Goal: Task Accomplishment & Management: Manage account settings

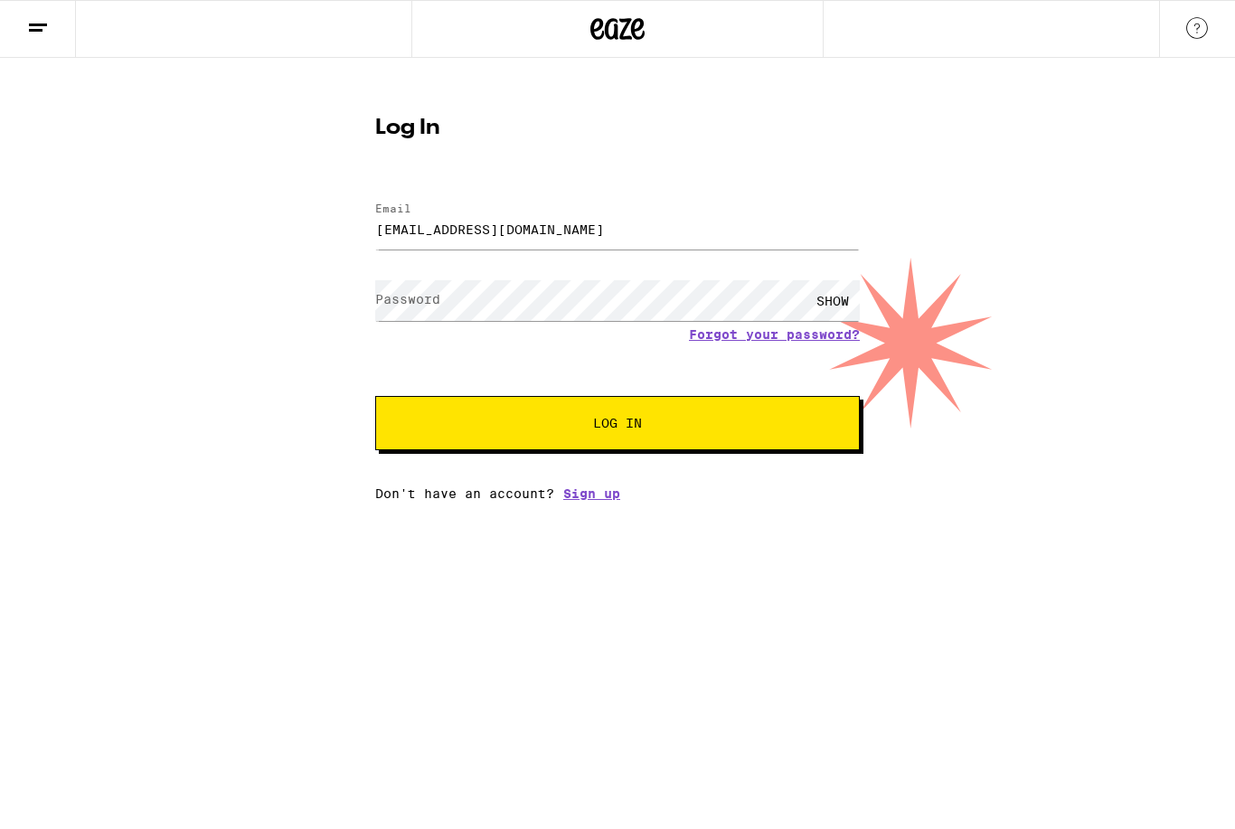
type input "[EMAIL_ADDRESS][DOMAIN_NAME]"
click at [404, 297] on label "Password" at bounding box center [407, 299] width 65 height 14
click at [834, 289] on div "SHOW" at bounding box center [832, 300] width 54 height 41
click at [617, 426] on button "Log In" at bounding box center [617, 423] width 485 height 54
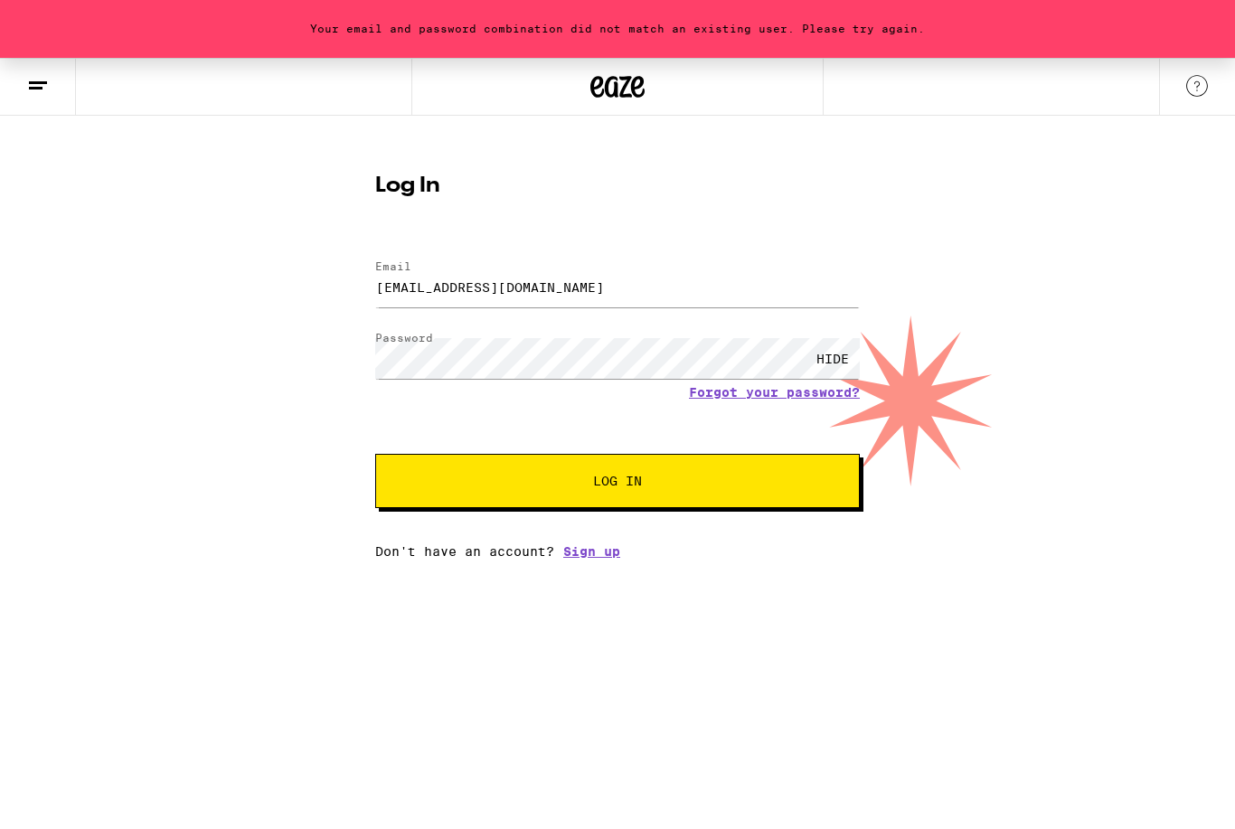
click at [394, 339] on label "Password" at bounding box center [404, 338] width 58 height 12
click at [617, 484] on button "Log In" at bounding box center [617, 481] width 485 height 54
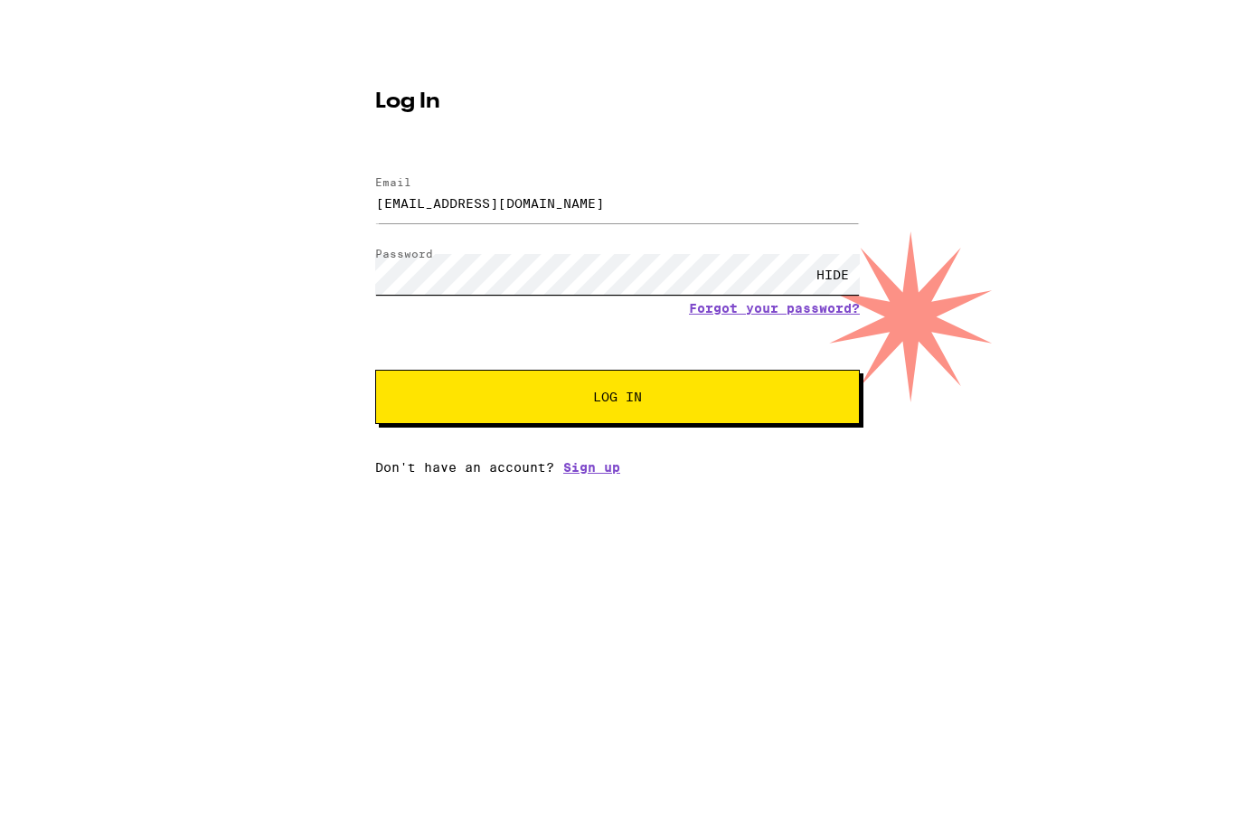
click at [617, 454] on button "Log In" at bounding box center [617, 481] width 485 height 54
click at [470, 454] on button "Log In" at bounding box center [617, 481] width 485 height 54
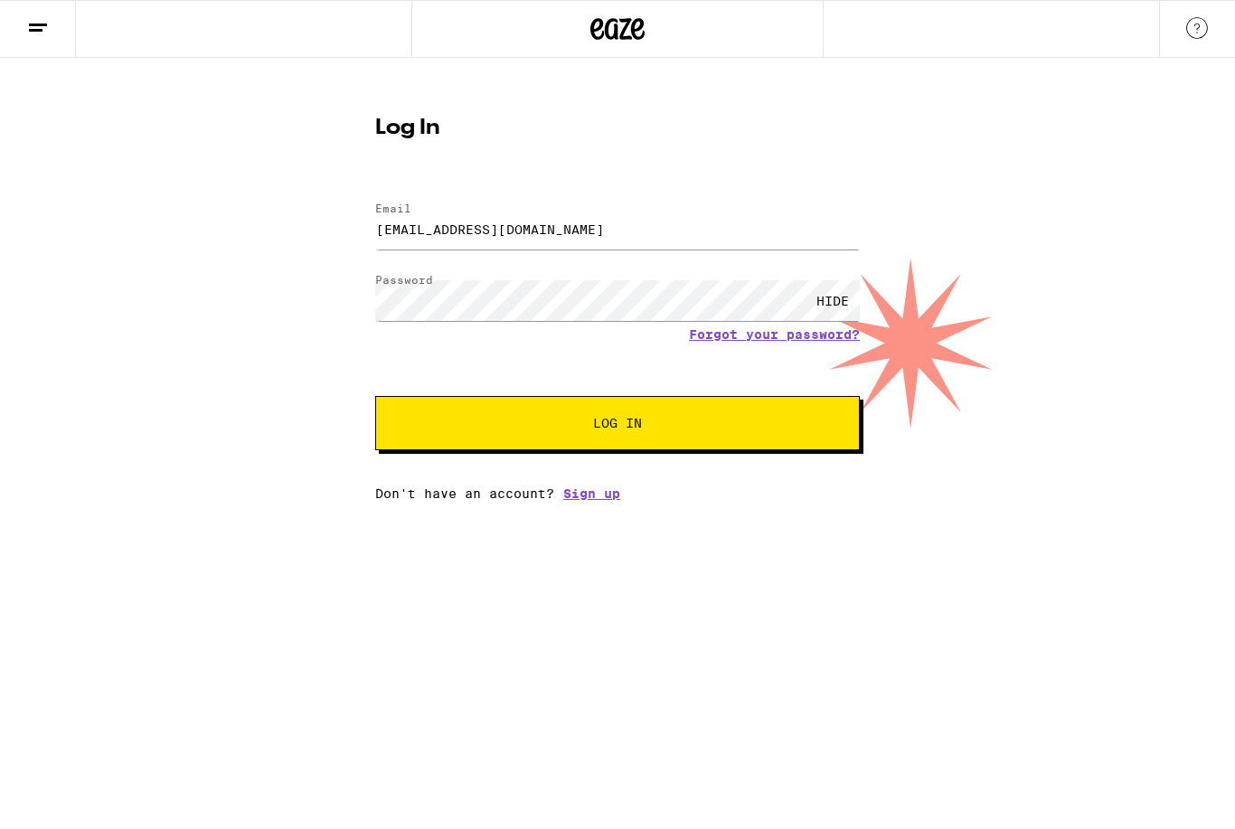
click at [420, 414] on button "Log In" at bounding box center [617, 423] width 485 height 54
click at [426, 425] on button "Log In" at bounding box center [617, 423] width 485 height 54
click at [617, 426] on button "Log In" at bounding box center [617, 423] width 485 height 54
click at [776, 339] on link "Forgot your password?" at bounding box center [774, 334] width 171 height 14
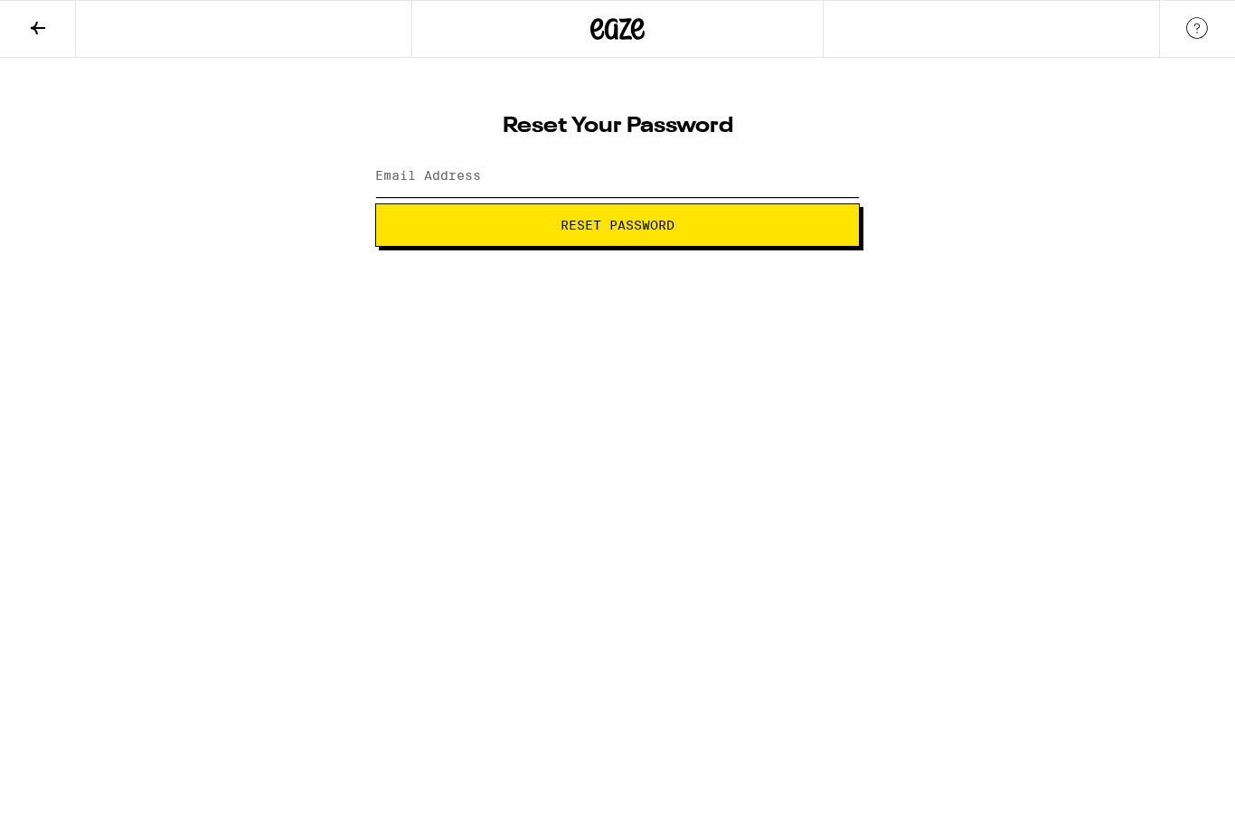
click at [418, 187] on input "Email Address" at bounding box center [617, 176] width 485 height 41
click at [1193, 57] on link at bounding box center [1197, 29] width 76 height 57
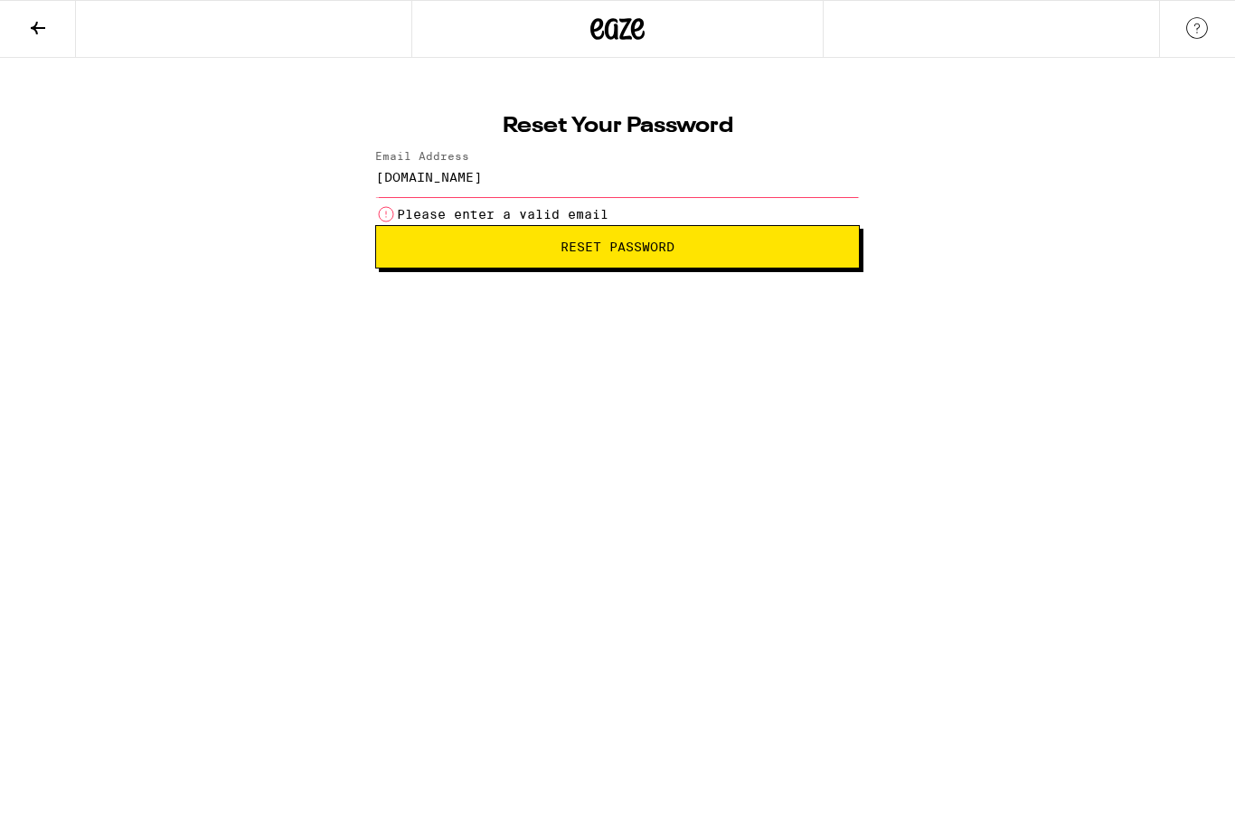
click at [479, 186] on input "[DOMAIN_NAME]" at bounding box center [617, 176] width 485 height 41
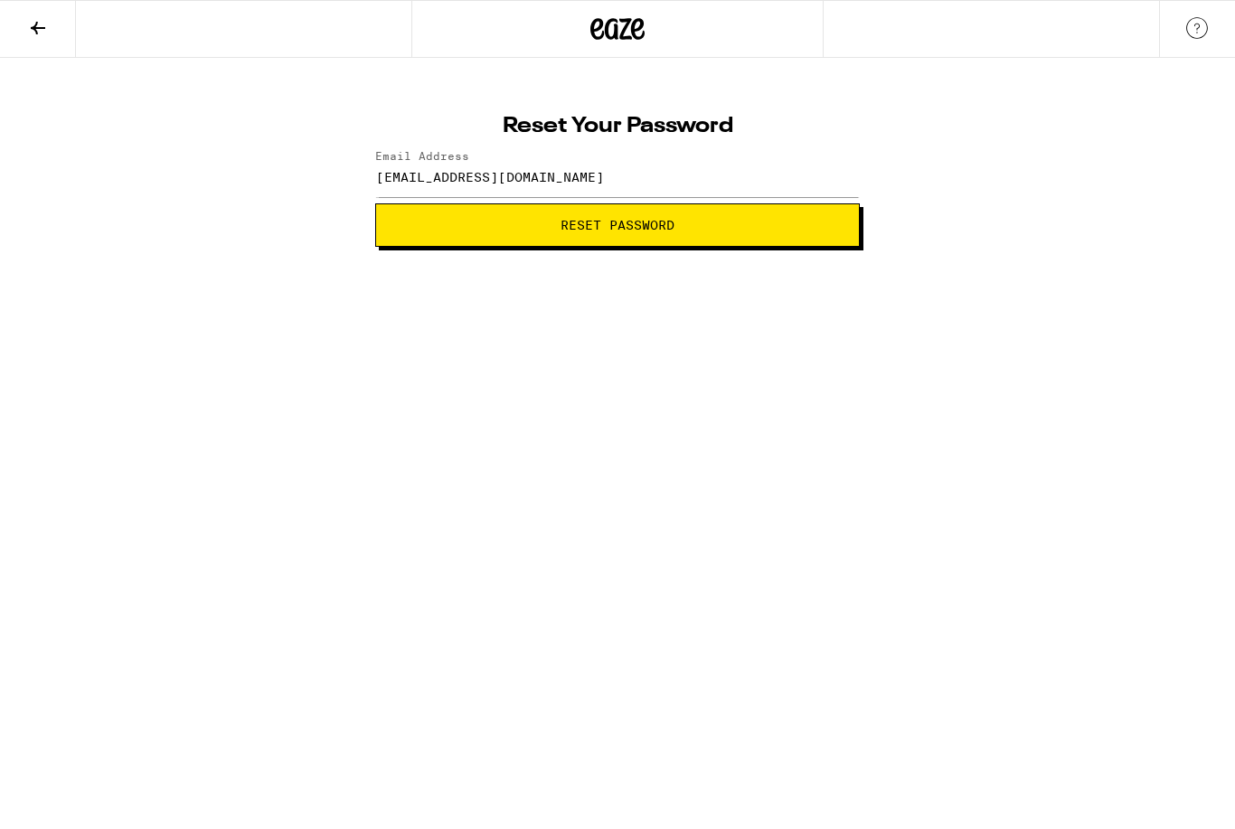
click at [411, 216] on button "Reset Password" at bounding box center [617, 224] width 485 height 43
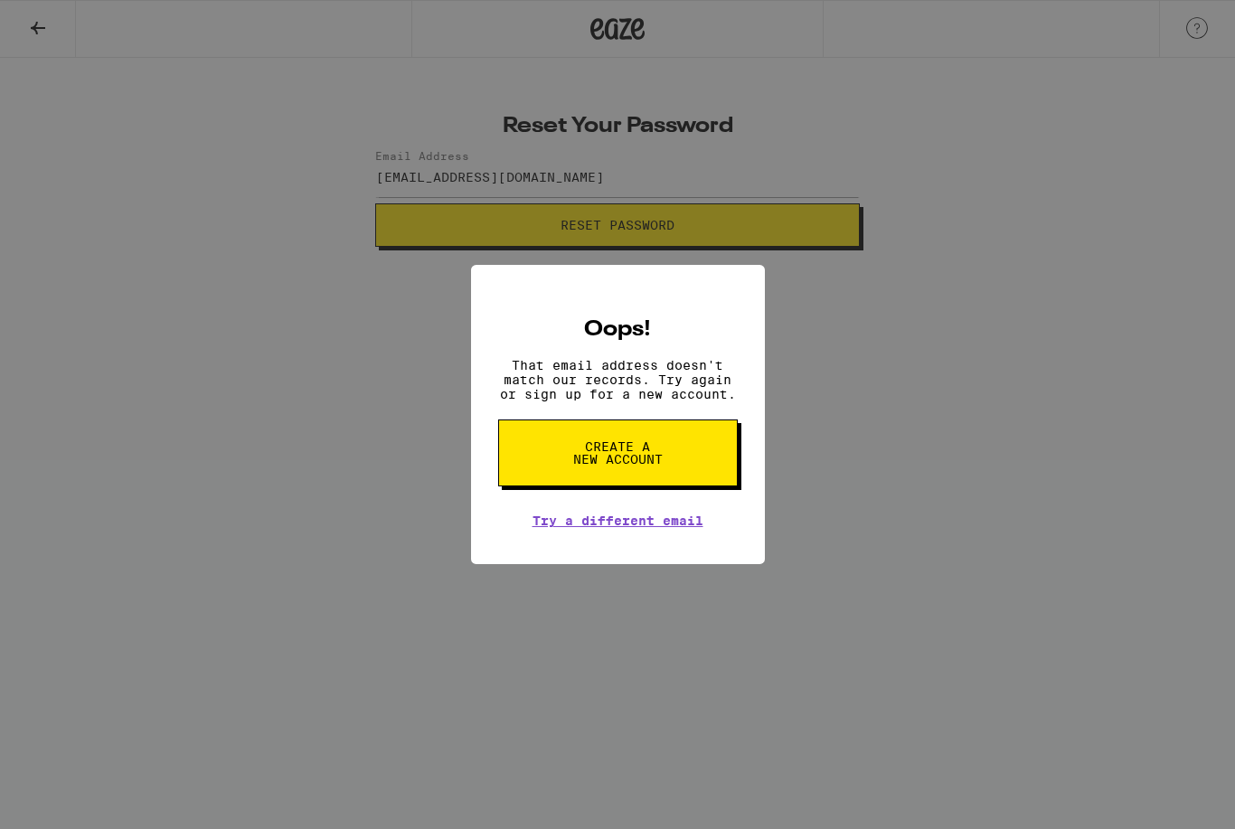
click at [803, 524] on div "Oops! That email address doesn't match our records. Try again or sign up for a …" at bounding box center [617, 414] width 1235 height 829
click at [911, 457] on div "Oops! That email address doesn't match our records. Try again or sign up for a …" at bounding box center [617, 414] width 1235 height 829
click at [524, 529] on div "Oops! That email address doesn't match our records. Try again or sign up for a …" at bounding box center [618, 415] width 294 height 300
click at [544, 518] on link "Try a different email" at bounding box center [617, 520] width 171 height 14
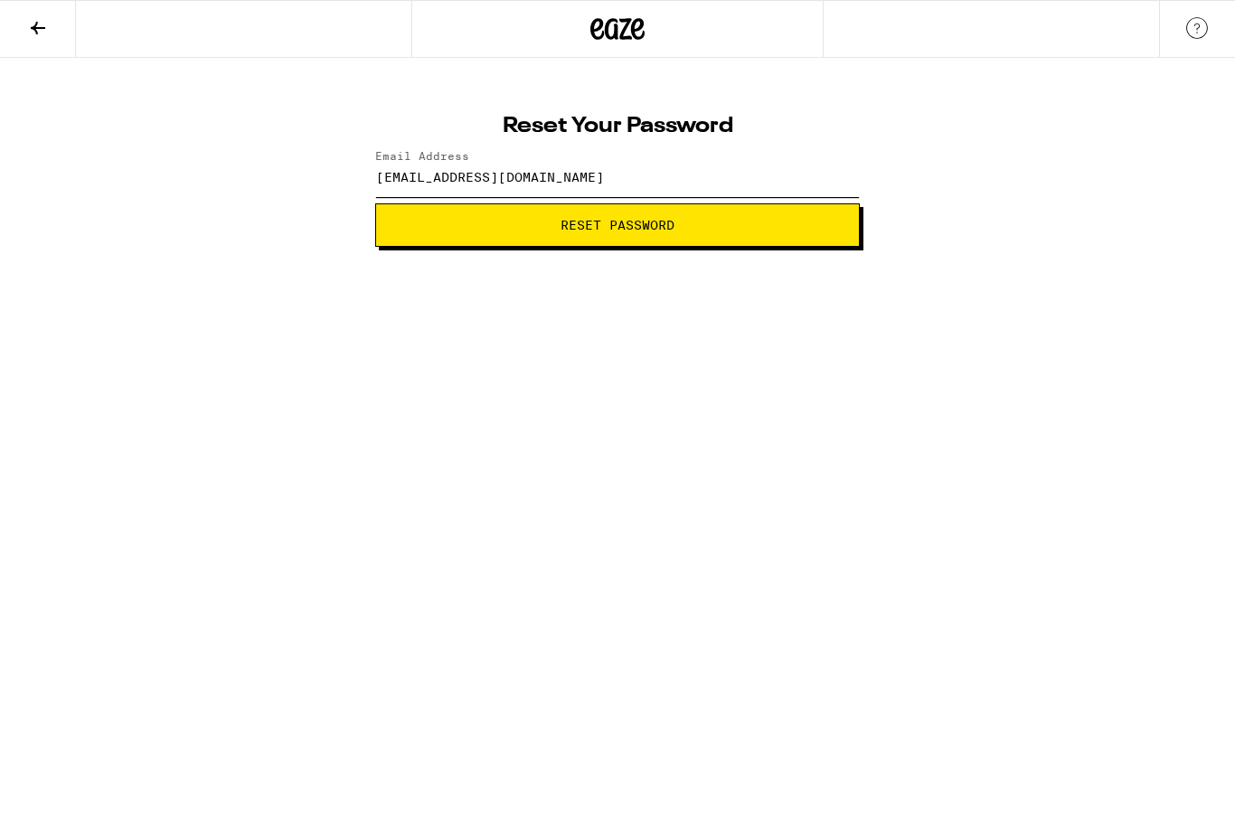
click at [391, 170] on input "[EMAIL_ADDRESS][DOMAIN_NAME]" at bounding box center [617, 176] width 485 height 41
click at [531, 174] on input "[EMAIL_ADDRESS][DOMAIN_NAME]" at bounding box center [617, 176] width 485 height 41
type input "[EMAIL_ADDRESS][DOMAIN_NAME]"
click at [445, 217] on button "Reset Password" at bounding box center [617, 224] width 485 height 43
